Goal: Check status: Check status

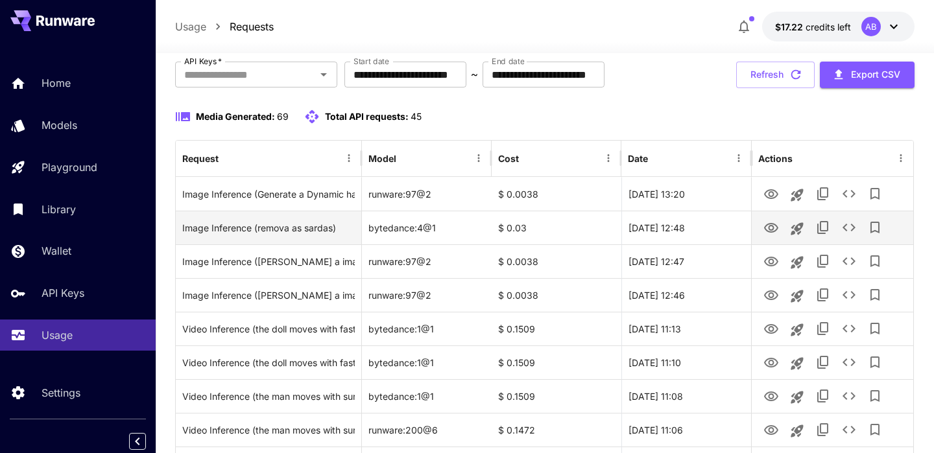
scroll to position [88, 0]
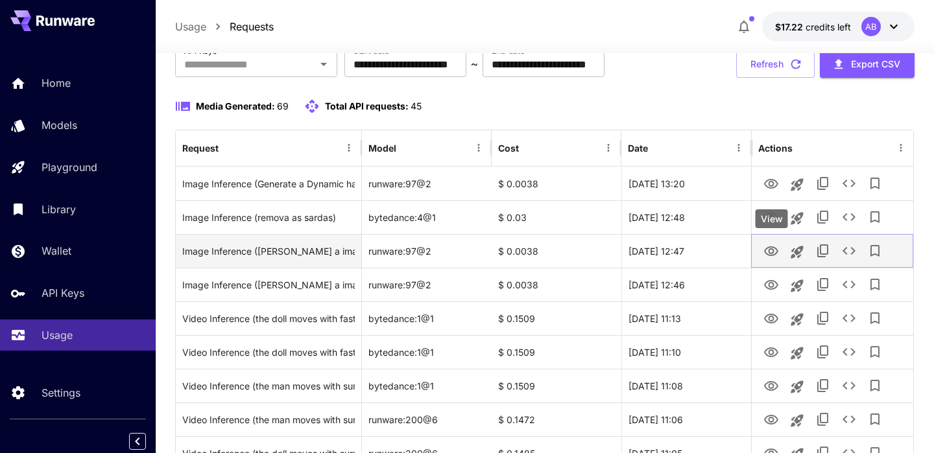
click at [771, 252] on icon "View" at bounding box center [771, 252] width 16 height 16
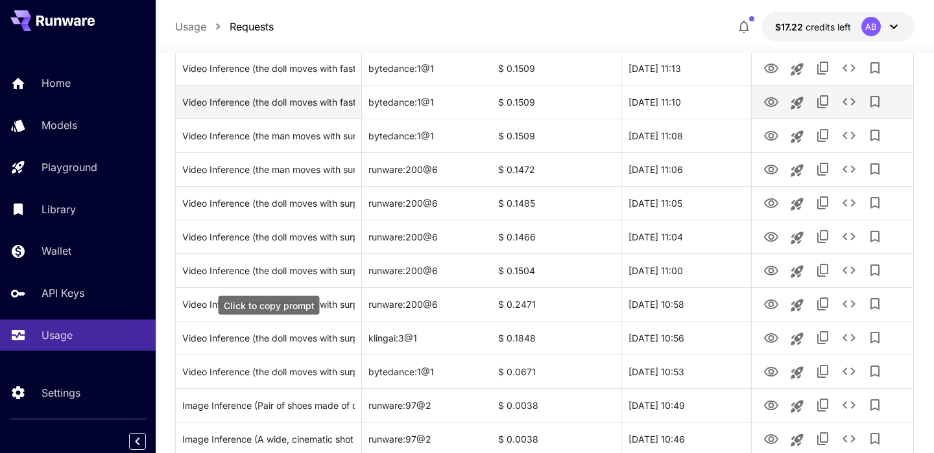
scroll to position [341, 0]
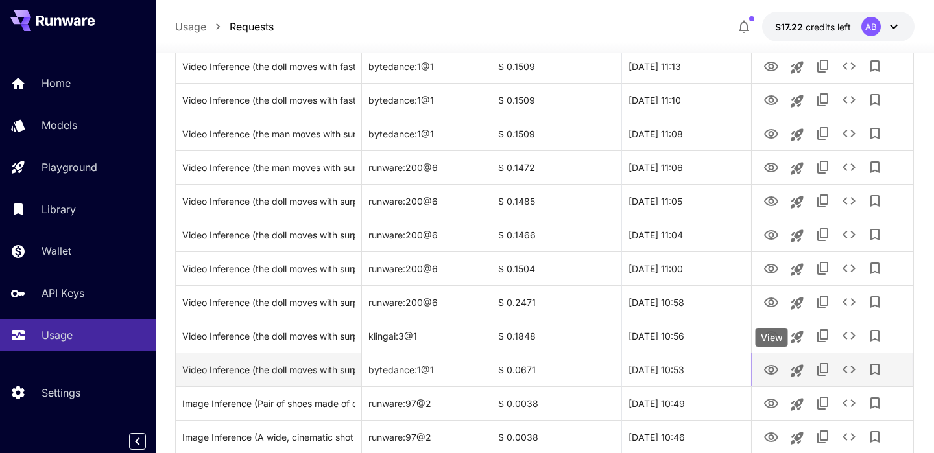
click at [769, 364] on icon "View" at bounding box center [771, 371] width 16 height 16
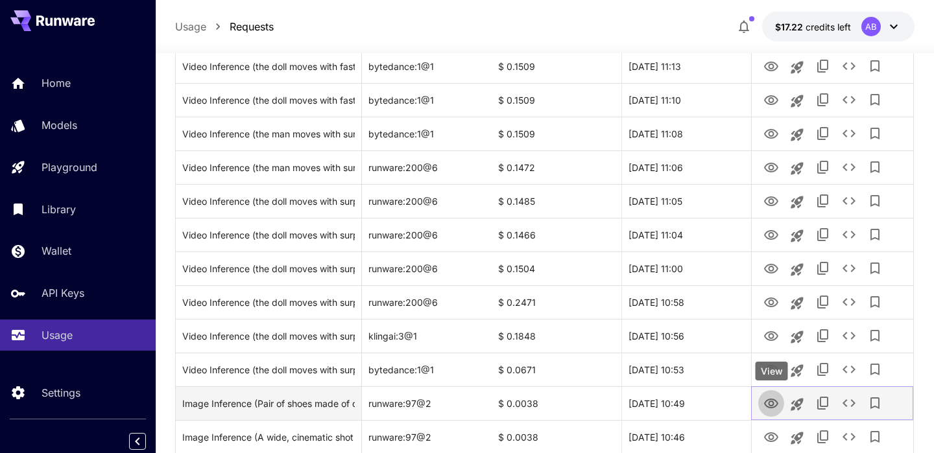
click at [768, 404] on icon "View" at bounding box center [771, 404] width 14 height 10
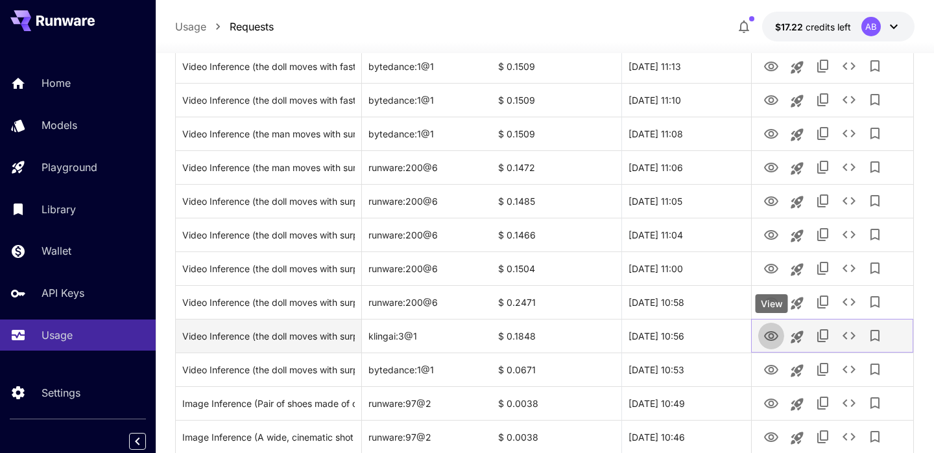
click at [776, 338] on icon "View" at bounding box center [771, 336] width 14 height 10
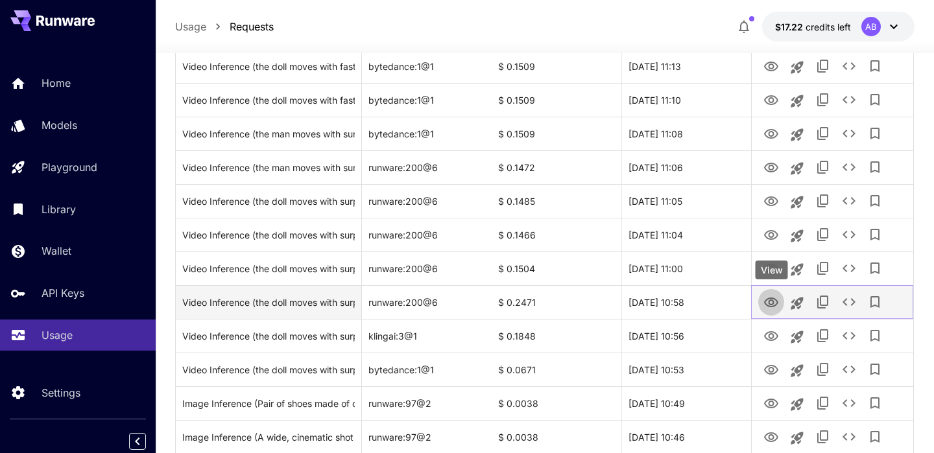
click at [767, 296] on icon "View" at bounding box center [771, 303] width 16 height 16
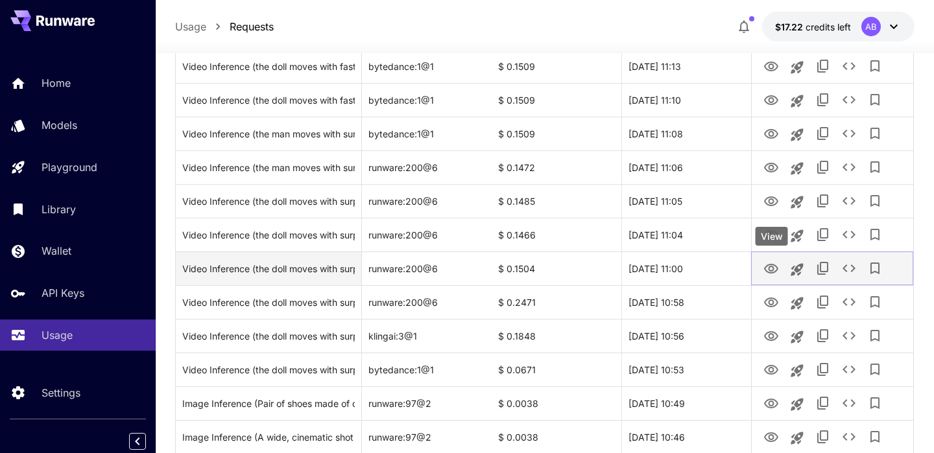
click at [764, 265] on icon "View" at bounding box center [771, 269] width 16 height 16
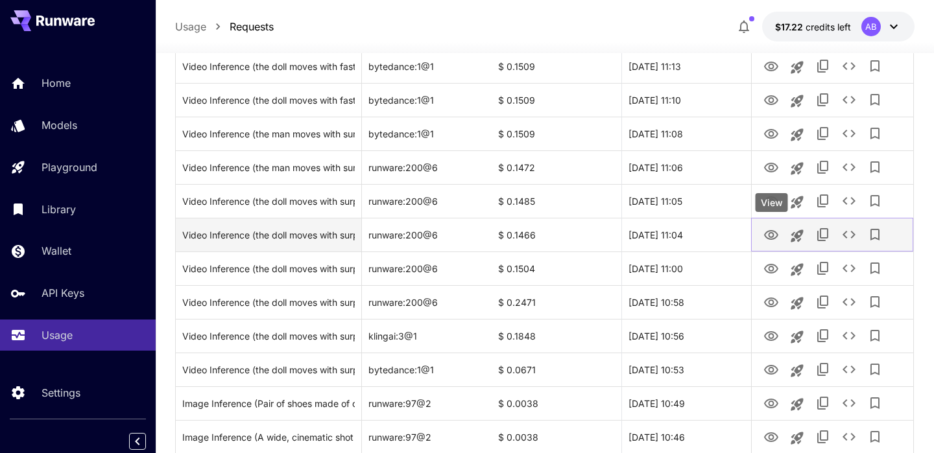
click at [766, 235] on icon "View" at bounding box center [771, 236] width 16 height 16
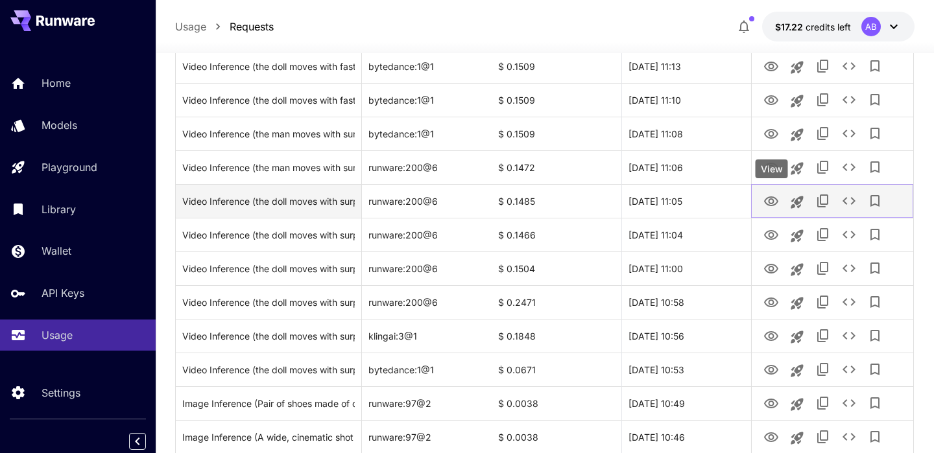
click at [768, 204] on icon "View" at bounding box center [771, 202] width 16 height 16
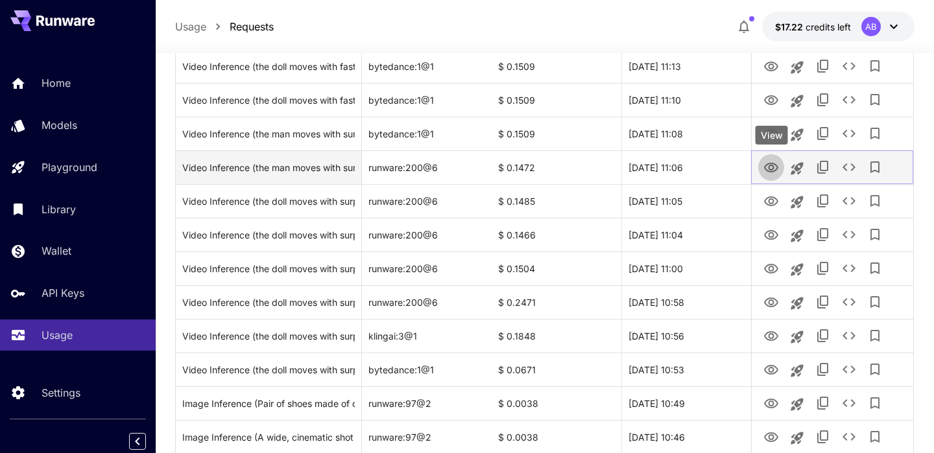
click at [772, 167] on icon "View" at bounding box center [771, 168] width 16 height 16
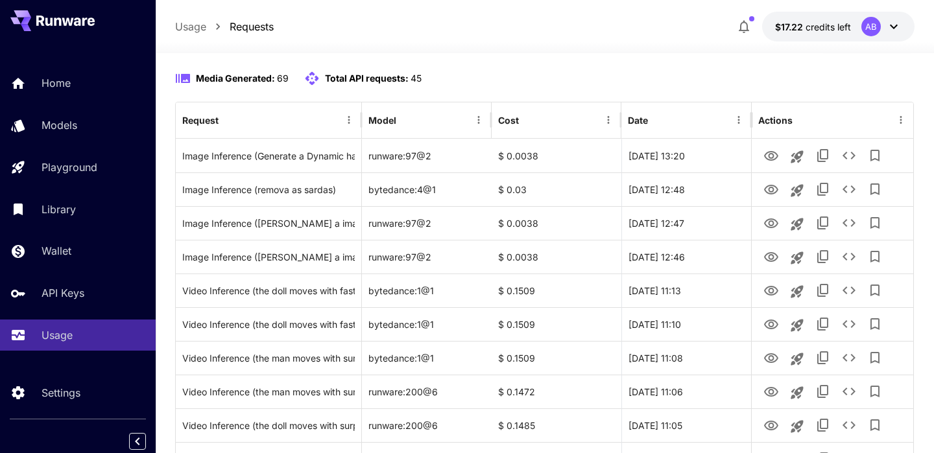
scroll to position [118, 0]
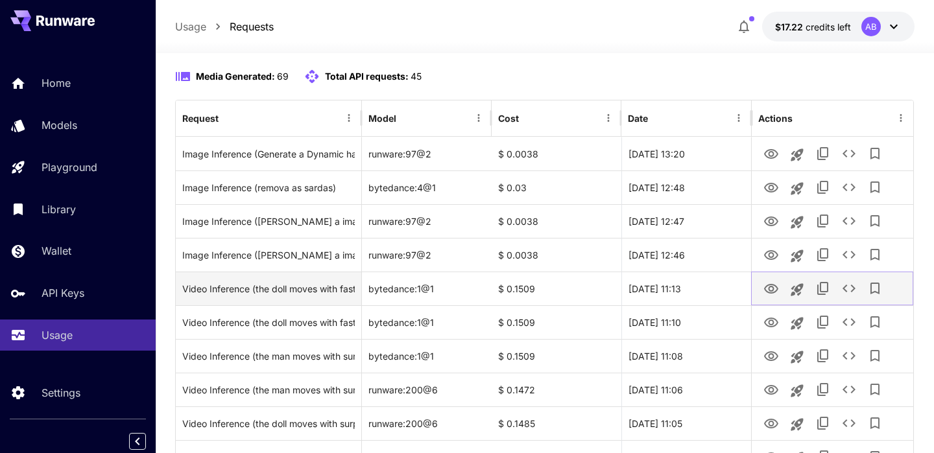
click at [775, 289] on icon "View" at bounding box center [771, 289] width 16 height 16
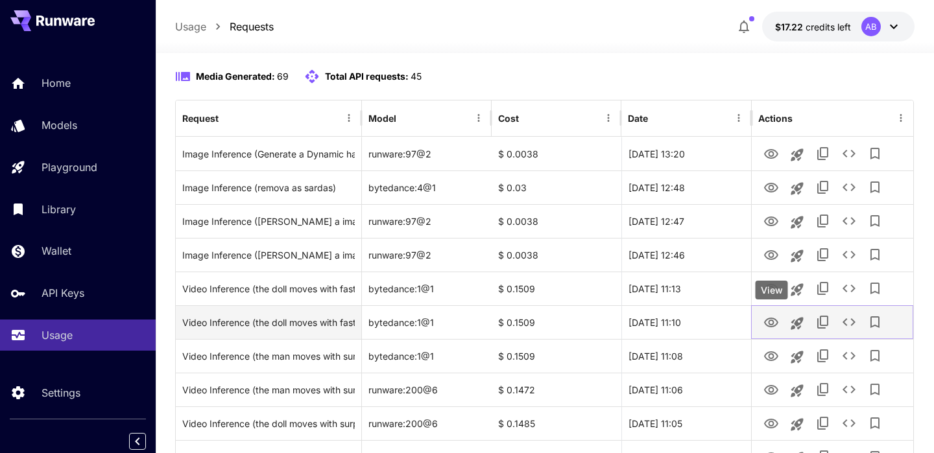
click at [771, 323] on icon "View" at bounding box center [771, 323] width 16 height 16
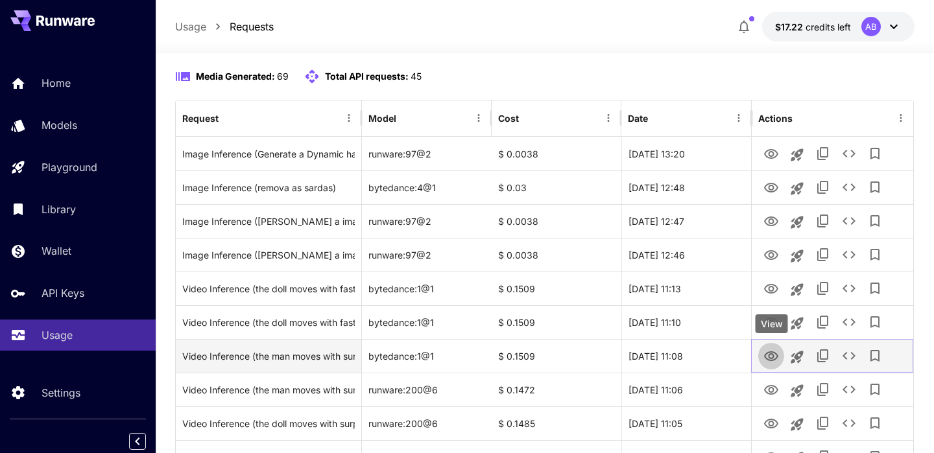
click at [772, 353] on icon "View" at bounding box center [771, 357] width 16 height 16
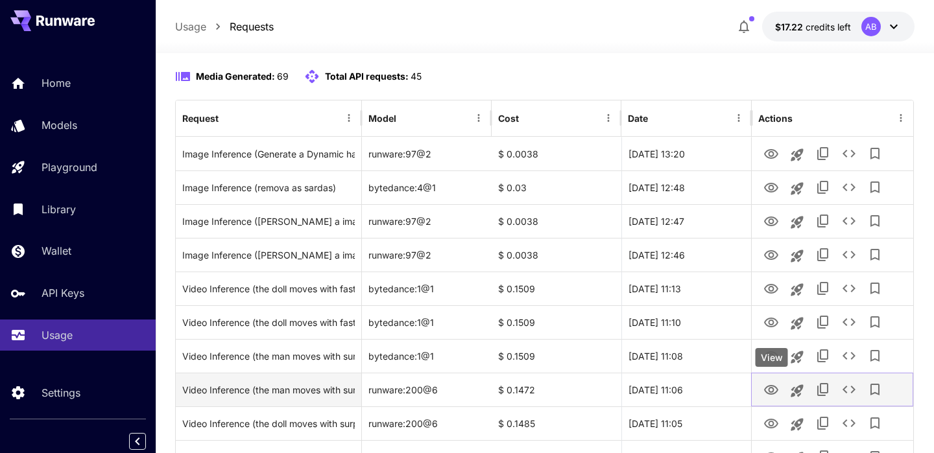
click at [774, 387] on icon "View" at bounding box center [771, 391] width 16 height 16
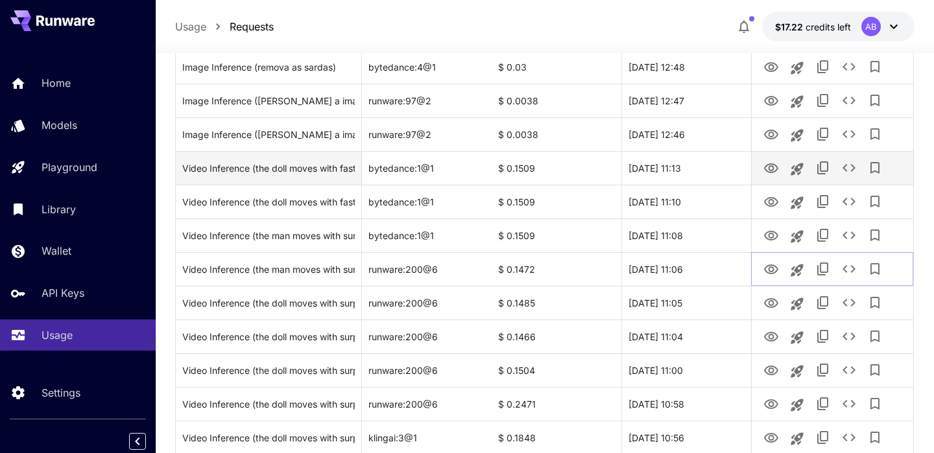
scroll to position [245, 0]
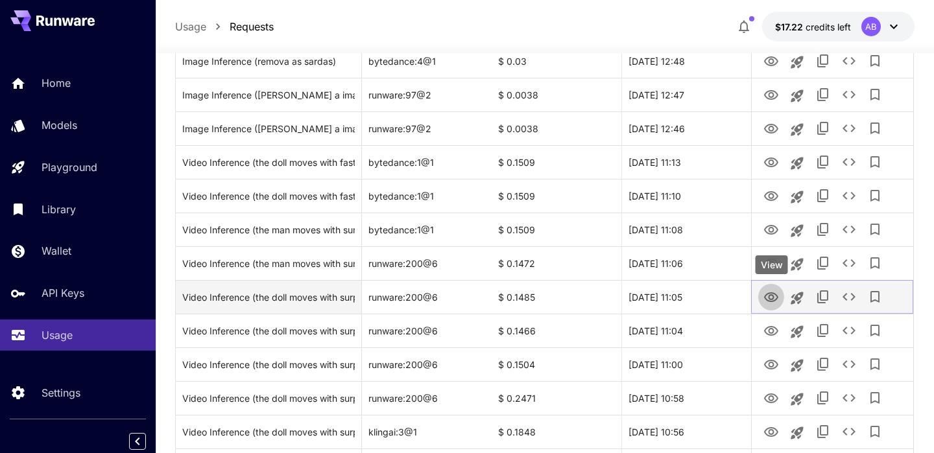
click at [771, 297] on icon "View" at bounding box center [771, 298] width 16 height 16
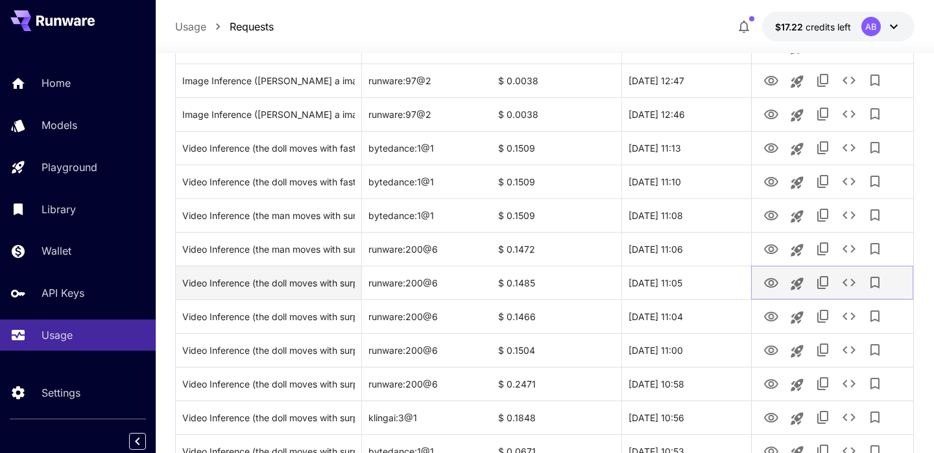
scroll to position [260, 0]
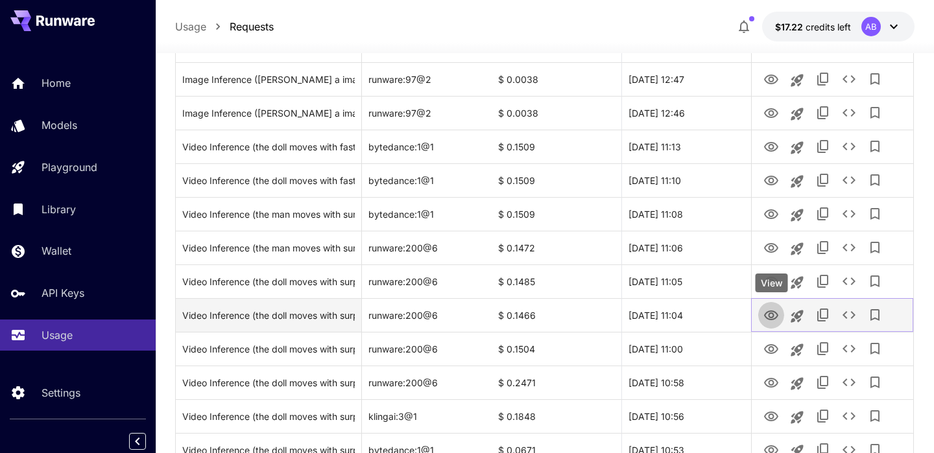
click at [770, 314] on icon "View" at bounding box center [771, 316] width 14 height 10
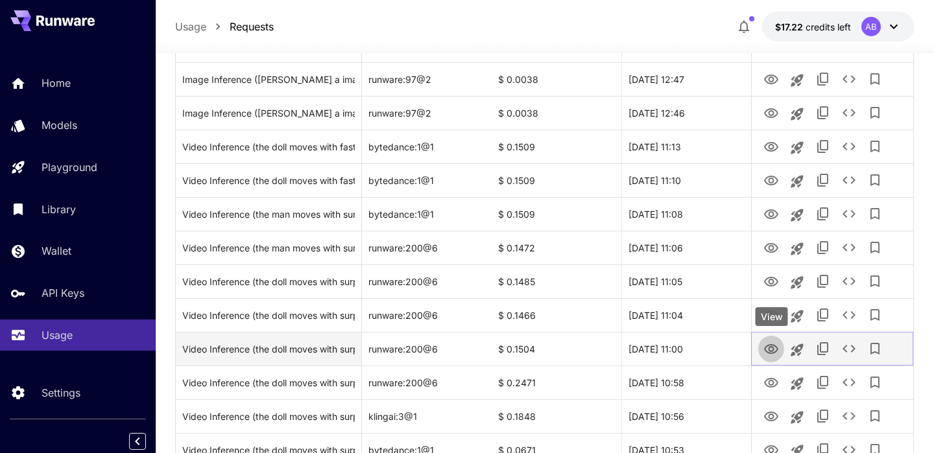
click at [774, 352] on icon "View" at bounding box center [771, 349] width 14 height 10
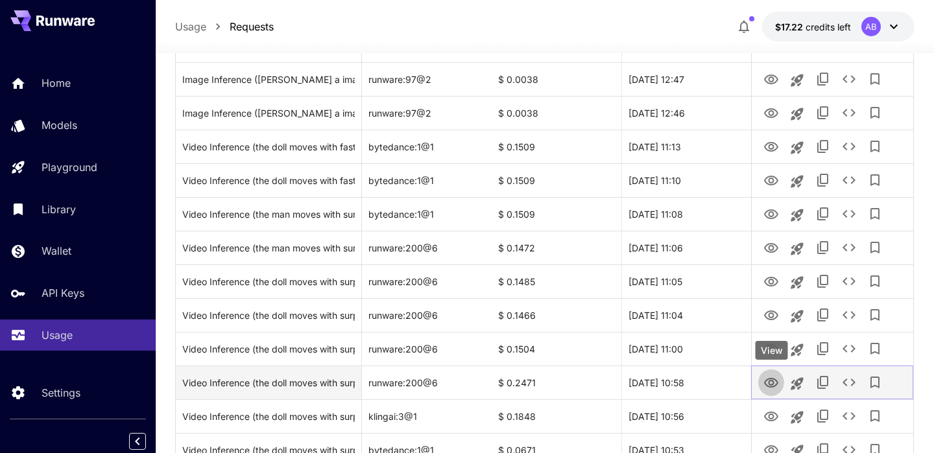
click at [774, 385] on icon "View" at bounding box center [771, 384] width 16 height 16
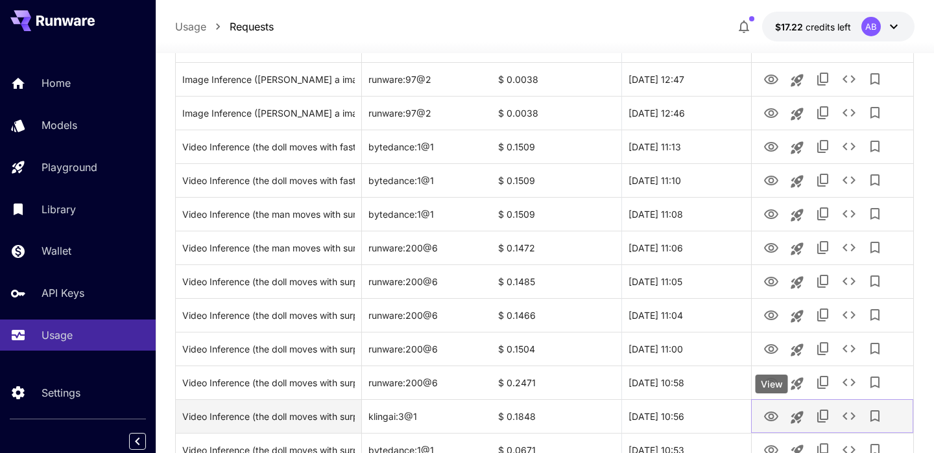
click at [778, 419] on icon "View" at bounding box center [771, 417] width 16 height 16
